Goal: Information Seeking & Learning: Find specific fact

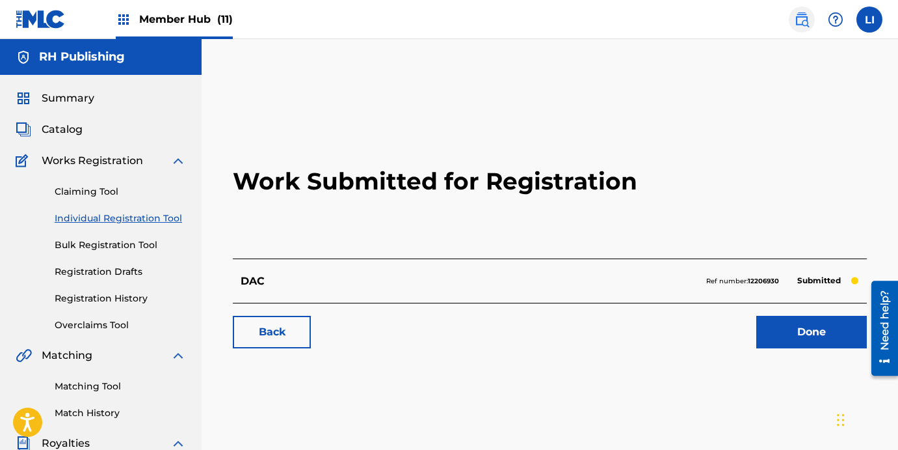
click at [804, 23] on img at bounding box center [802, 20] width 16 height 16
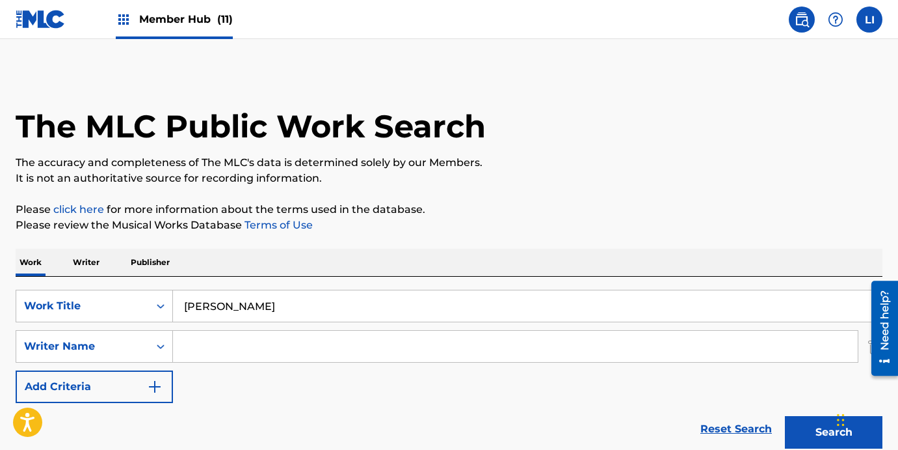
click at [186, 291] on input "[PERSON_NAME]" at bounding box center [527, 305] width 709 height 31
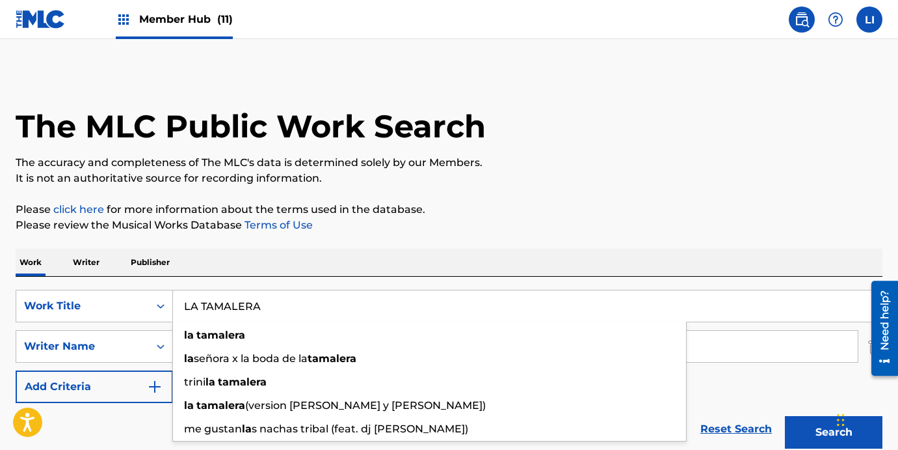
type input "LA TAMALERA"
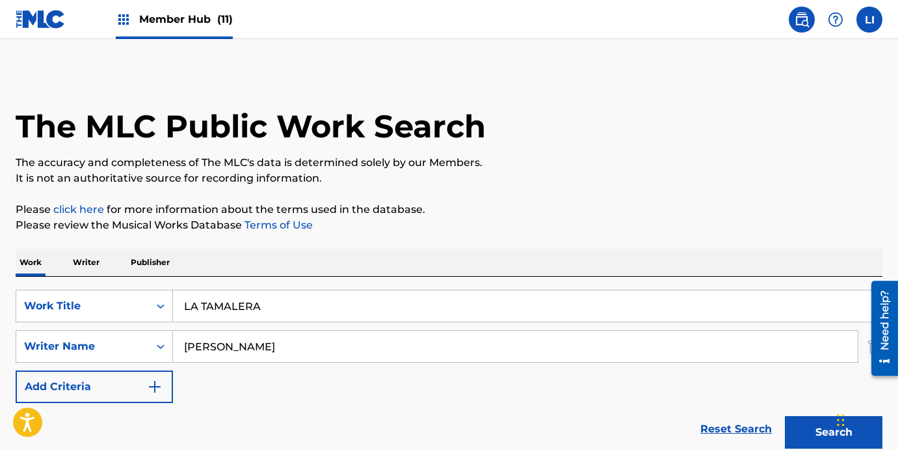
type input "[PERSON_NAME]"
click at [785, 416] on button "Search" at bounding box center [834, 432] width 98 height 33
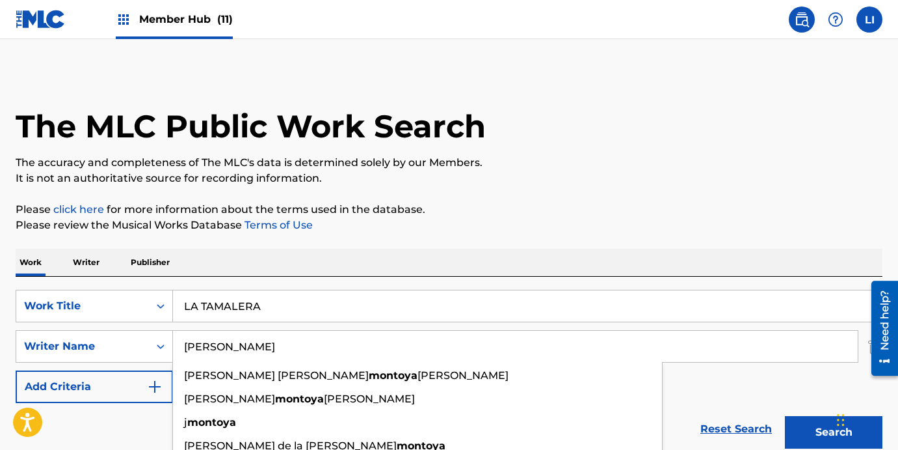
scroll to position [257, 0]
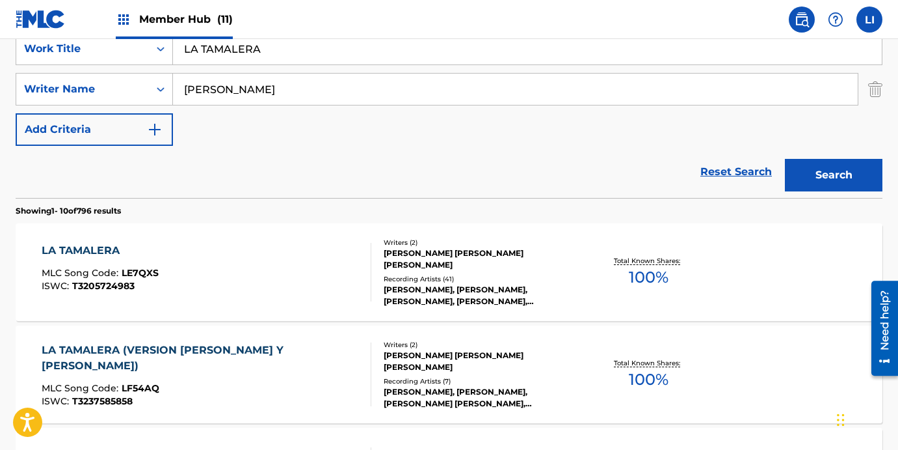
click at [121, 208] on p "Showing 1 - 10 of 796 results" at bounding box center [68, 211] width 105 height 12
click at [252, 269] on div "LA TAMALERA MLC Song Code : LE7QXS ISWC : T3205724983" at bounding box center [207, 272] width 330 height 59
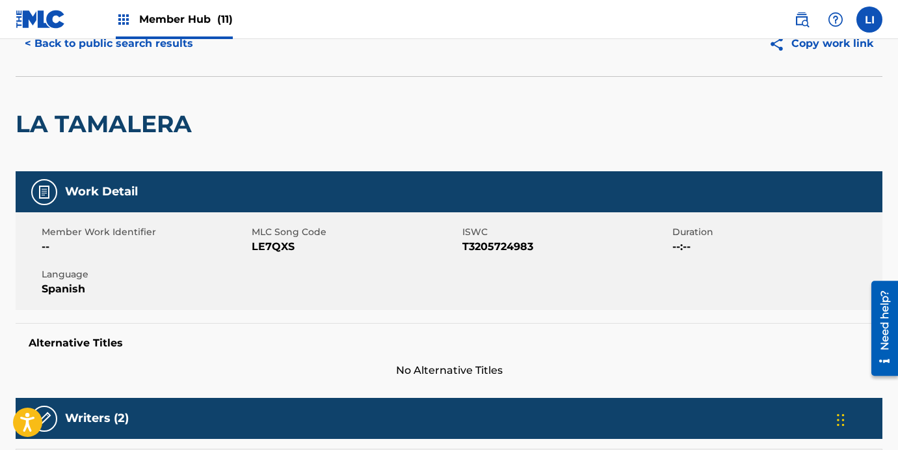
scroll to position [40, 0]
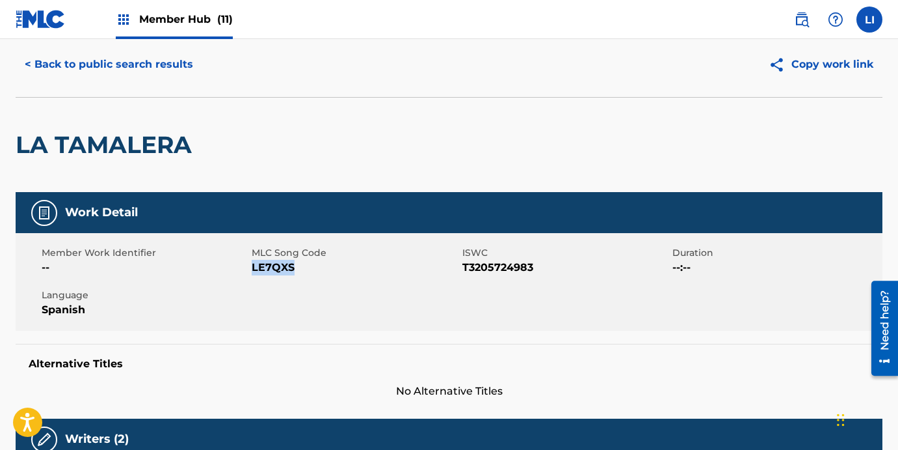
drag, startPoint x: 291, startPoint y: 275, endPoint x: 607, endPoint y: 268, distance: 315.6
click at [254, 269] on span "LE7QXS" at bounding box center [355, 268] width 207 height 16
copy span "LE7QXS"
click at [830, 67] on button "Copy work link" at bounding box center [821, 64] width 123 height 33
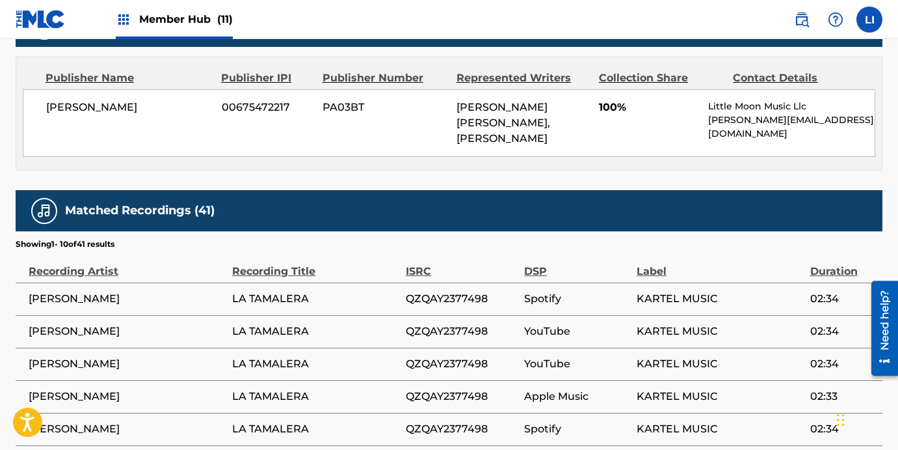
scroll to position [561, 0]
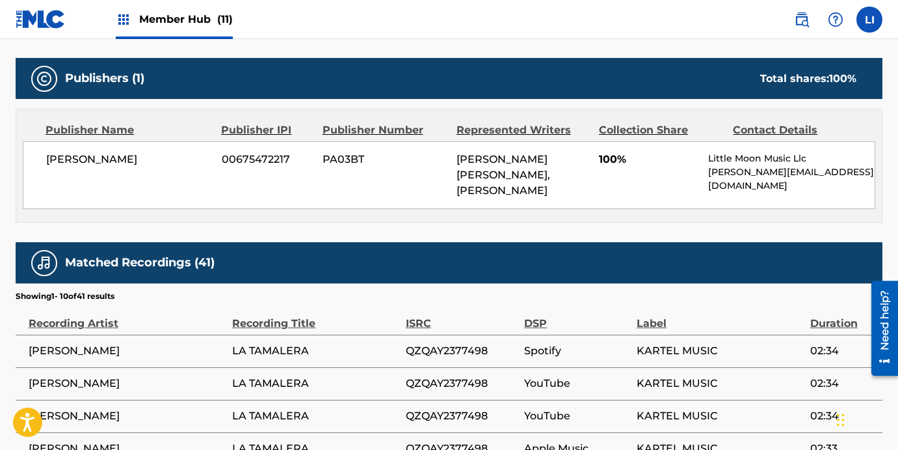
click at [185, 25] on span "Member Hub (11)" at bounding box center [186, 19] width 94 height 15
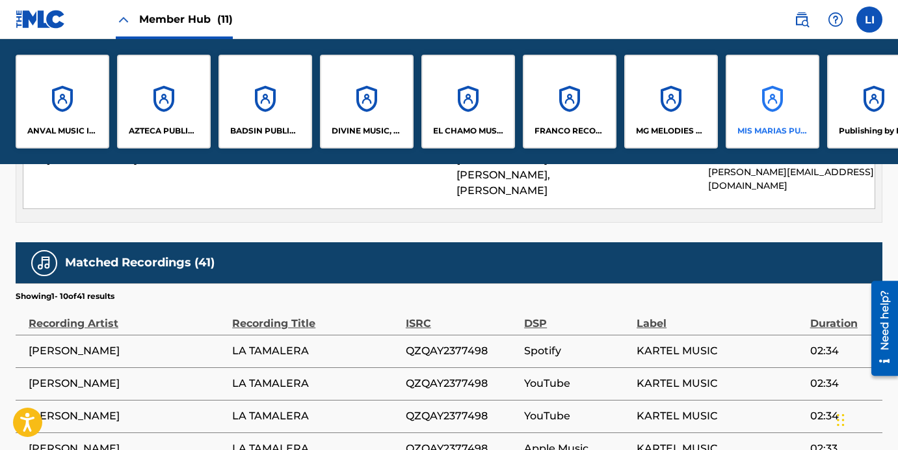
scroll to position [0, 241]
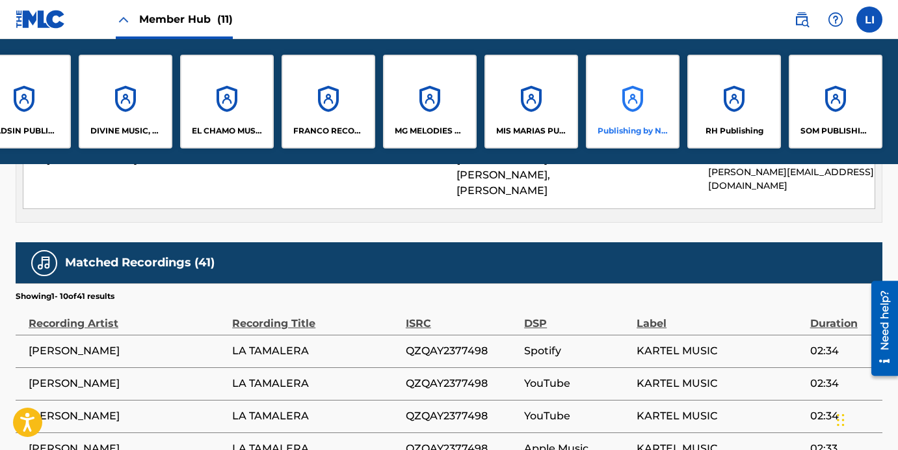
click at [675, 106] on div "Publishing by Nuffy Inc" at bounding box center [633, 102] width 94 height 94
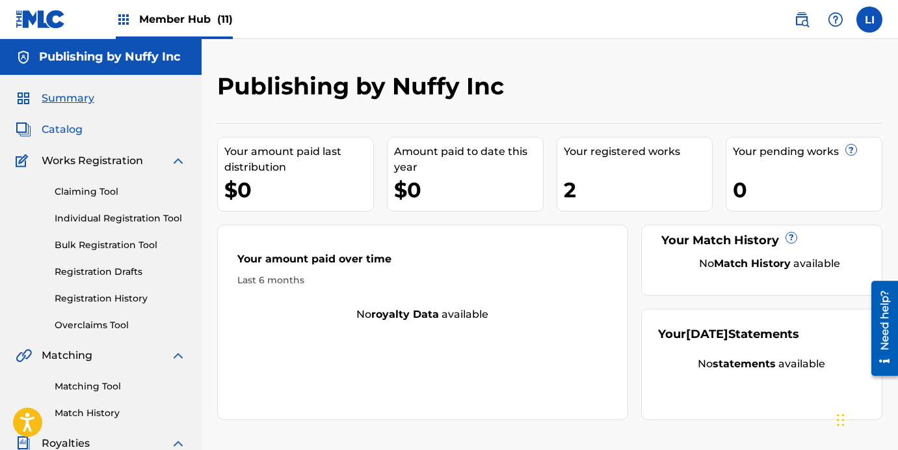
click at [66, 130] on span "Catalog" at bounding box center [62, 130] width 41 height 16
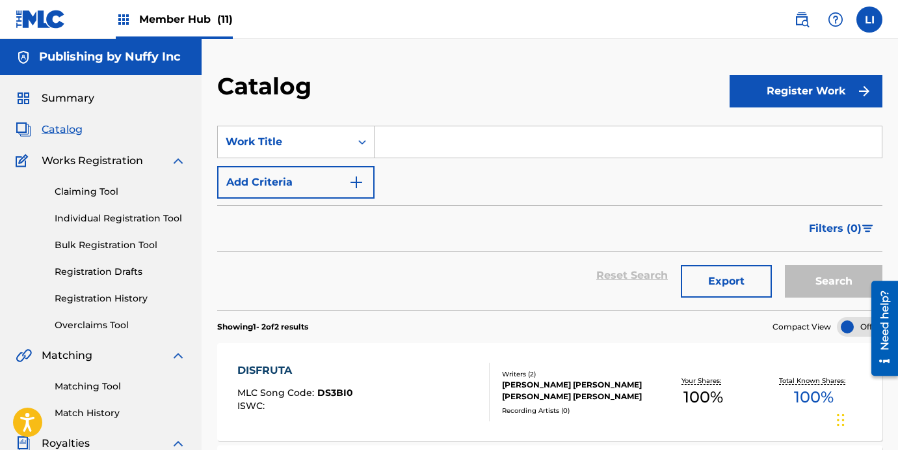
click at [386, 400] on div "DISFRUTA MLC Song Code : DS3BI0 ISWC :" at bounding box center [363, 391] width 253 height 59
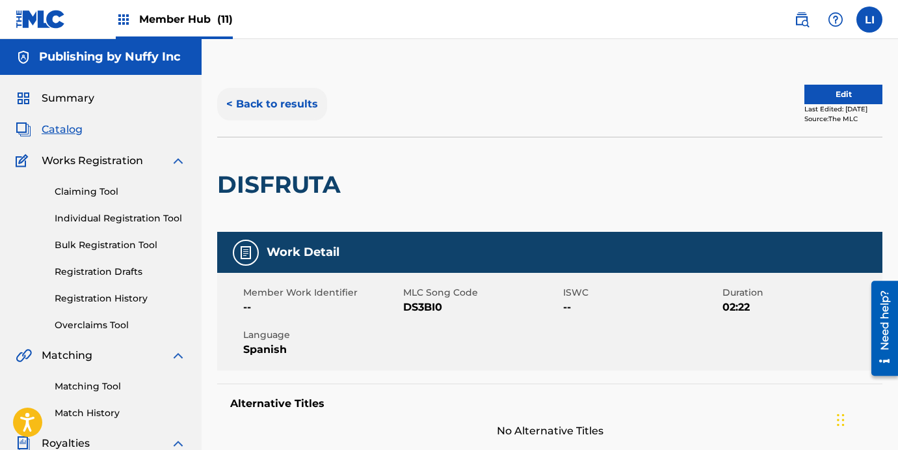
click at [265, 94] on button "< Back to results" at bounding box center [272, 104] width 110 height 33
